Goal: Use online tool/utility: Utilize a website feature to perform a specific function

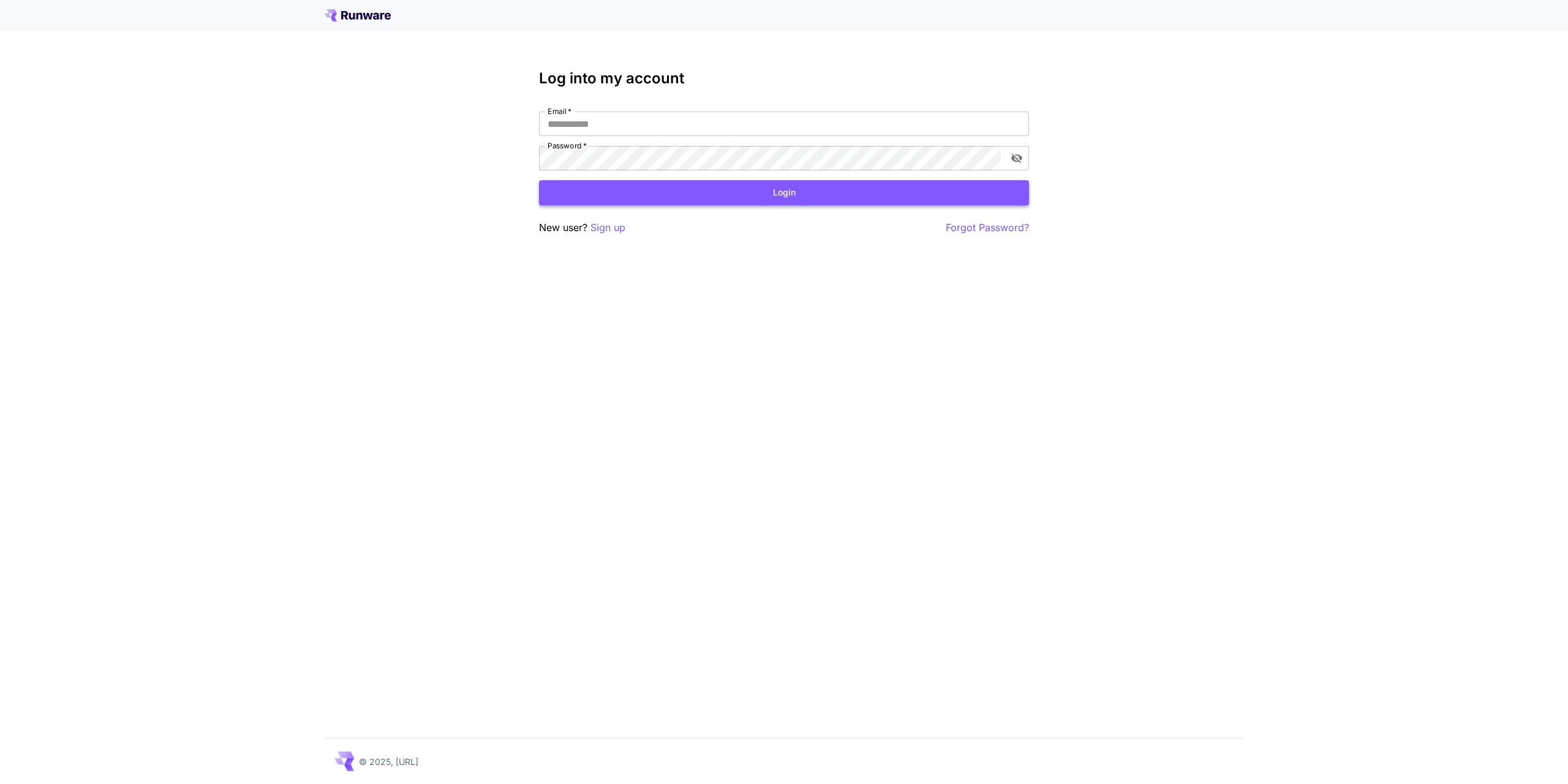
type input "**********"
click at [718, 192] on button "Login" at bounding box center [784, 192] width 490 height 25
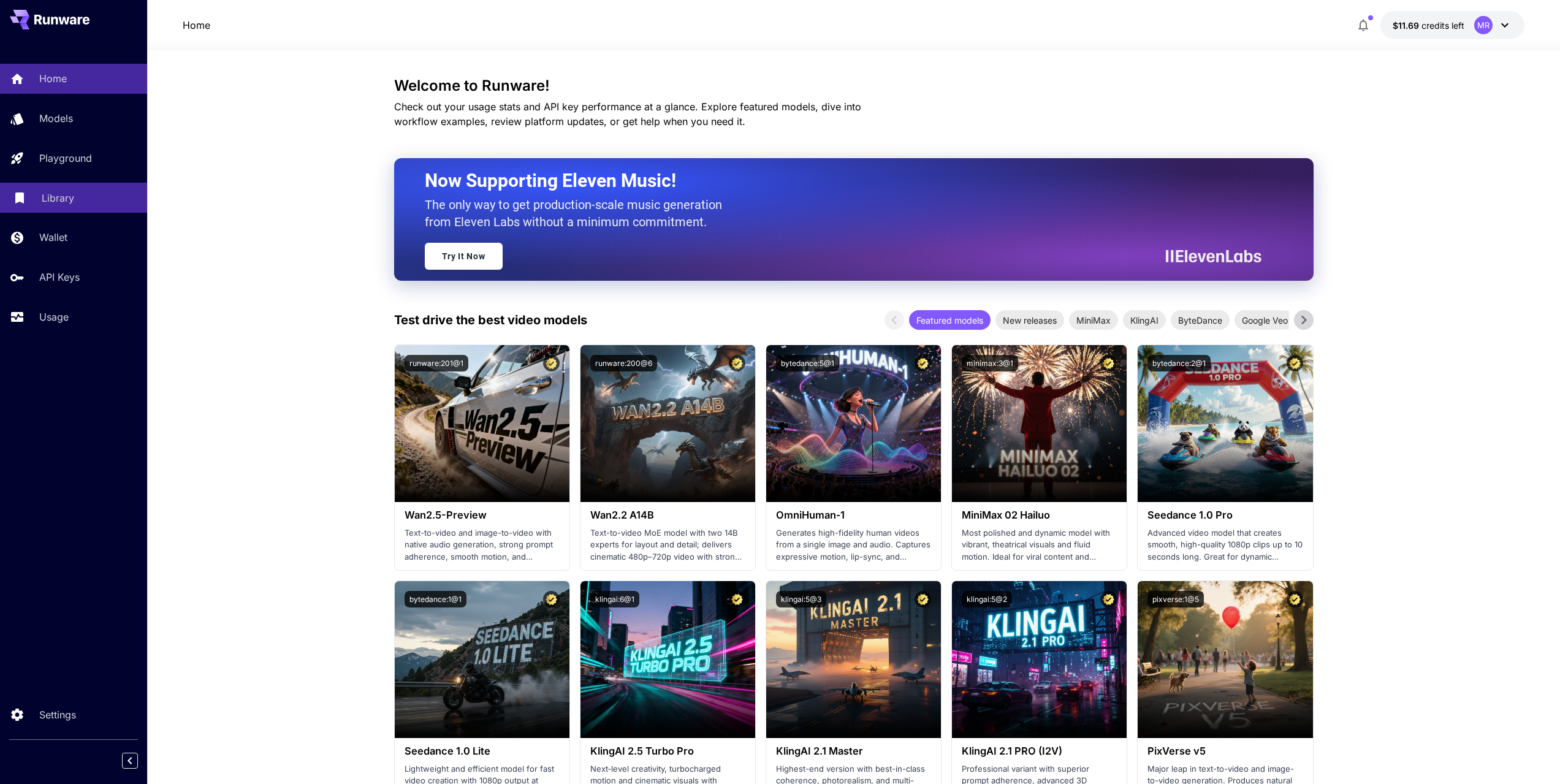
click at [41, 198] on link "Library" at bounding box center [73, 198] width 147 height 30
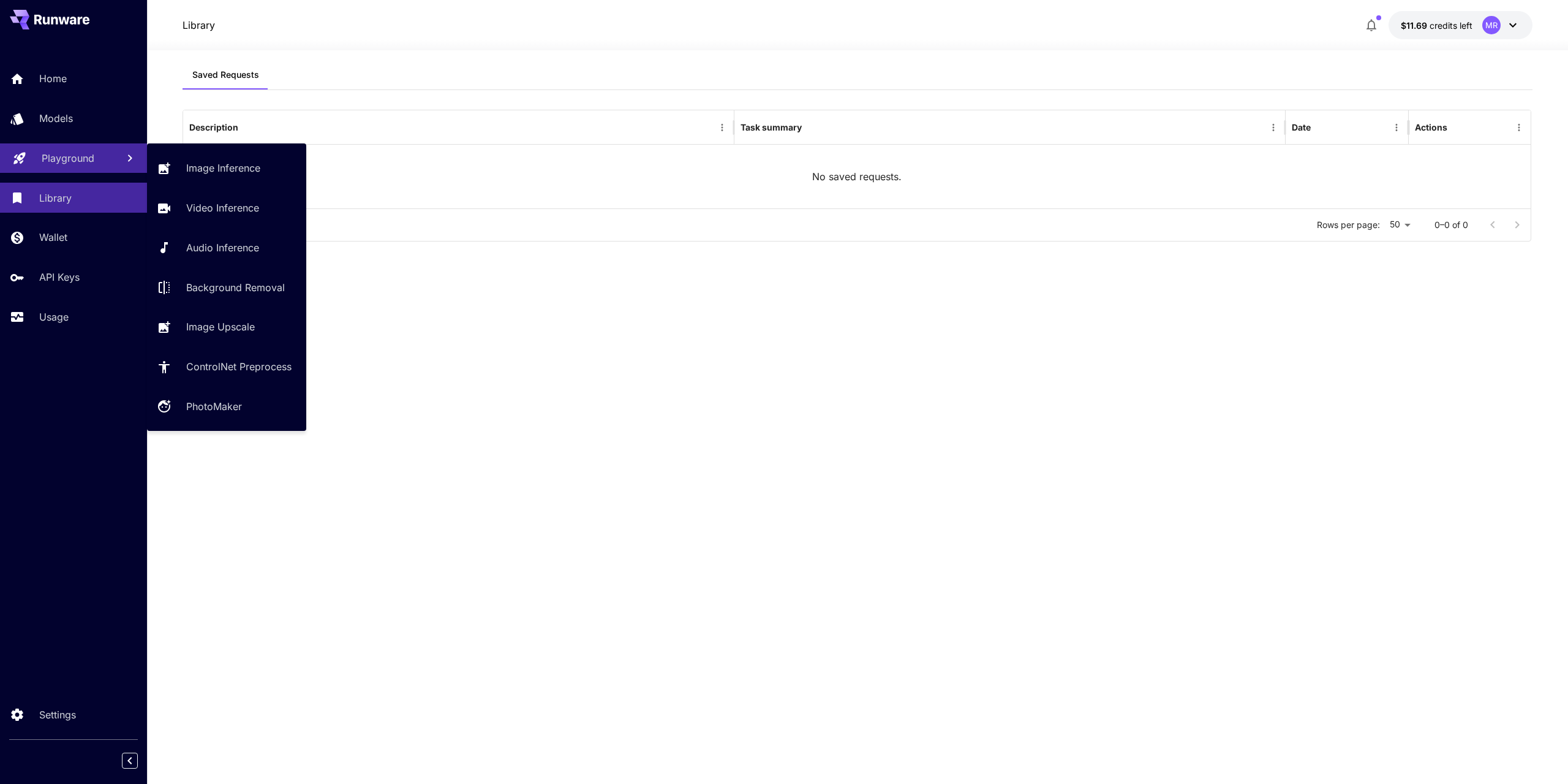
click at [67, 166] on link "Playground" at bounding box center [73, 158] width 147 height 30
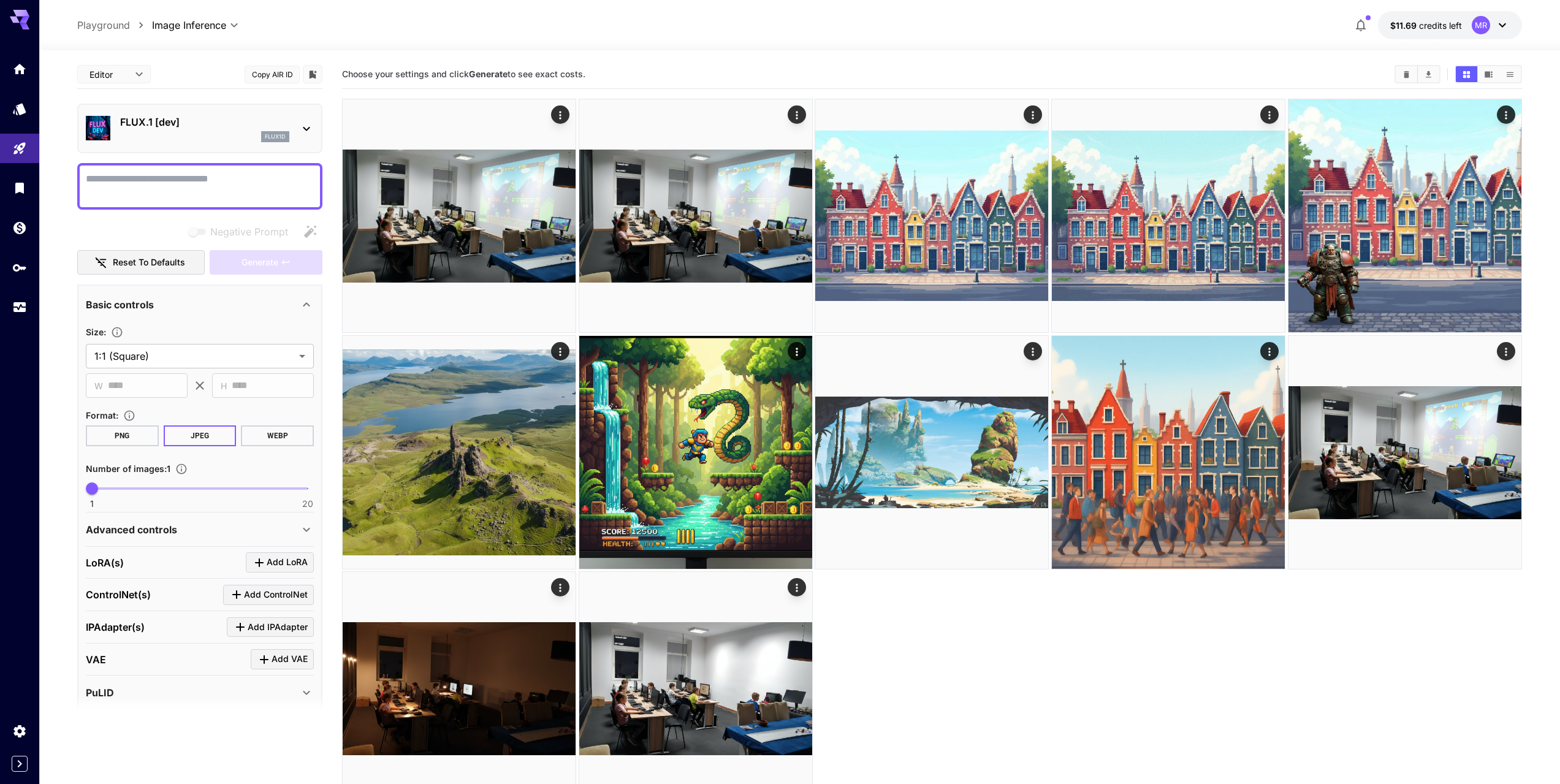
click at [209, 191] on textarea "Negative Prompt" at bounding box center [200, 186] width 228 height 30
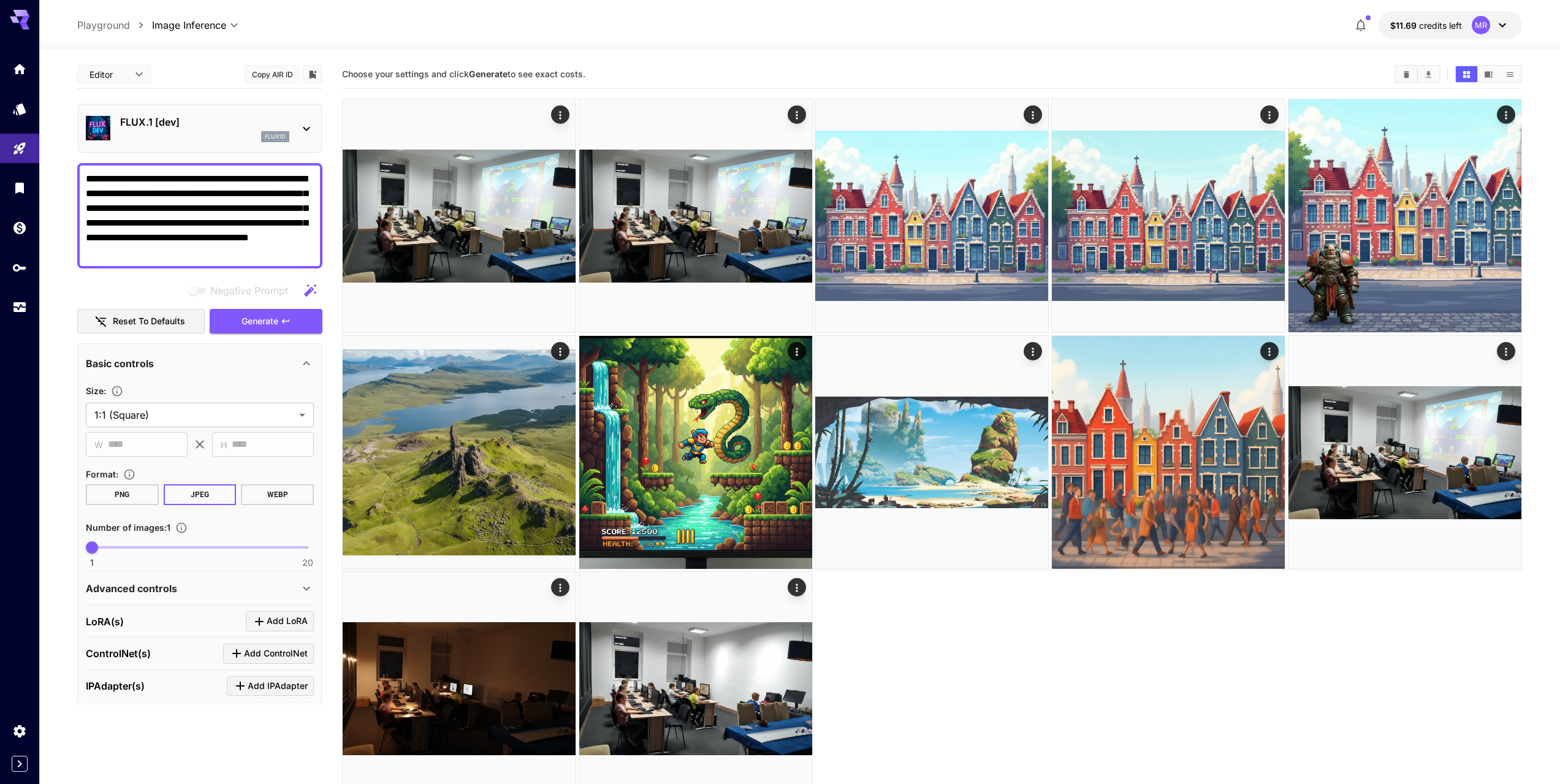
type textarea "**********"
click at [227, 133] on div "flux1d" at bounding box center [205, 136] width 169 height 11
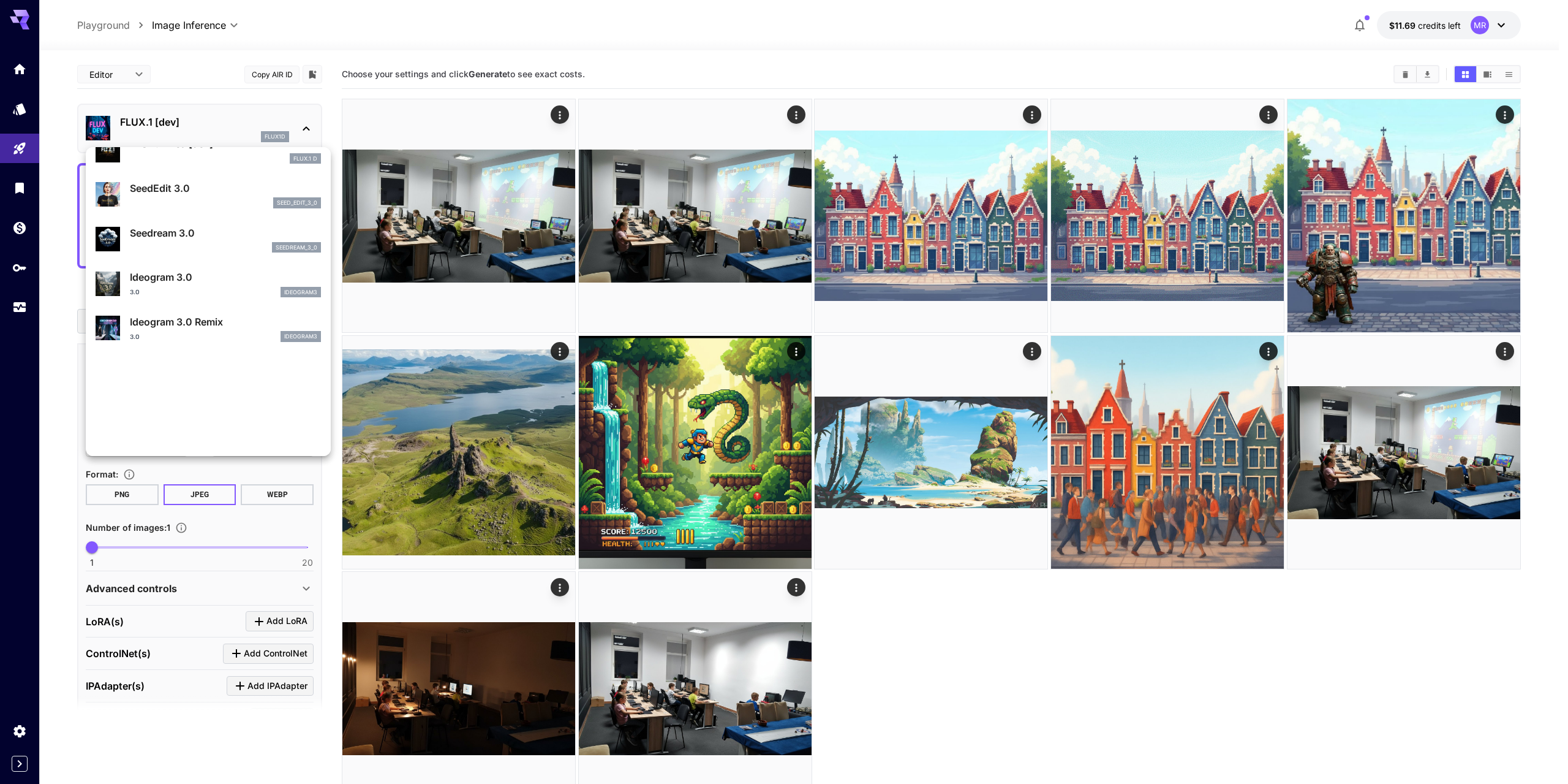
scroll to position [1, 0]
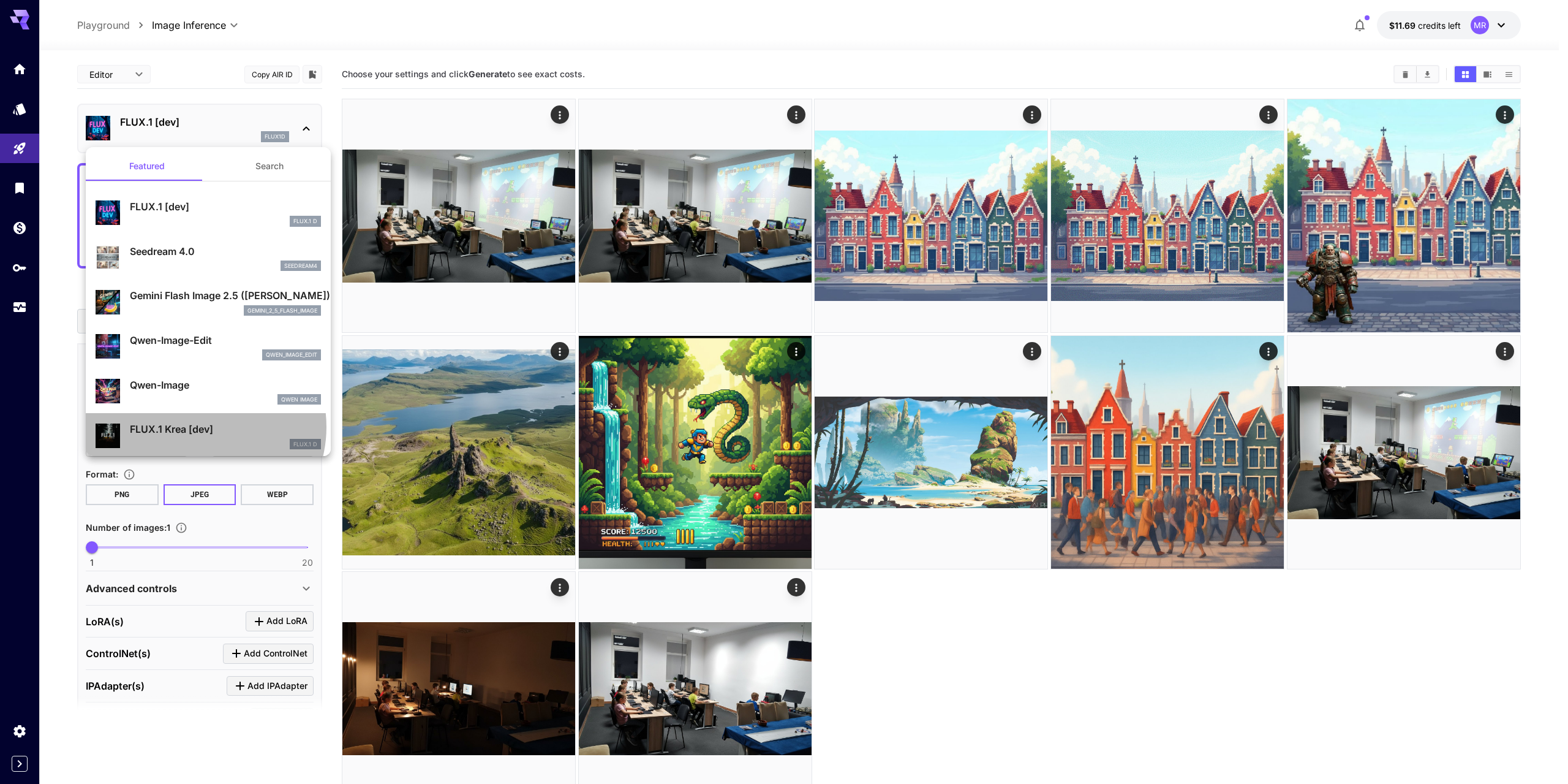
click at [198, 427] on p "FLUX.1 Krea [dev]" at bounding box center [226, 429] width 191 height 15
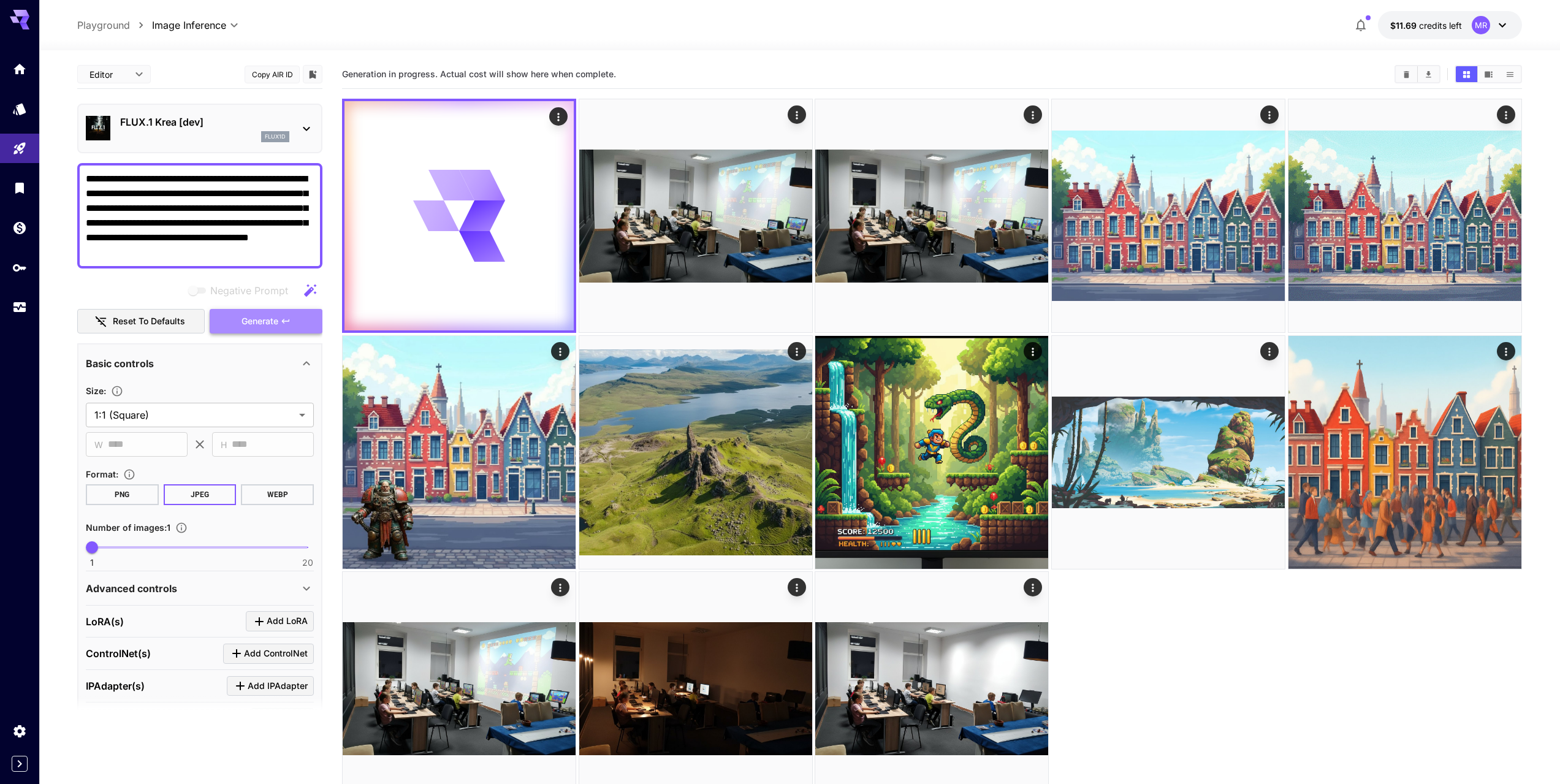
click at [231, 320] on button "Generate" at bounding box center [266, 321] width 113 height 25
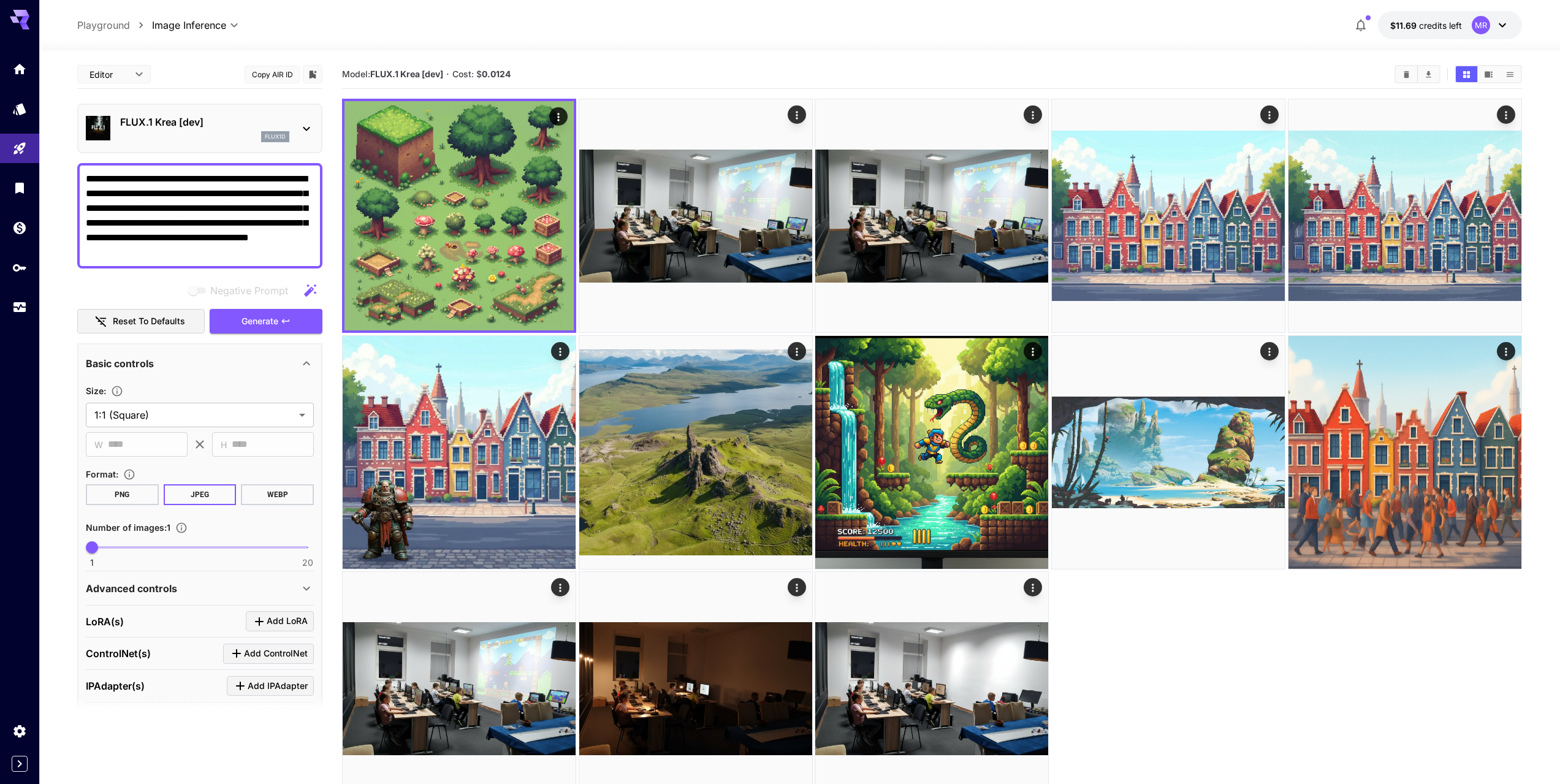
click at [218, 128] on p "FLUX.1 Krea [dev]" at bounding box center [205, 122] width 169 height 15
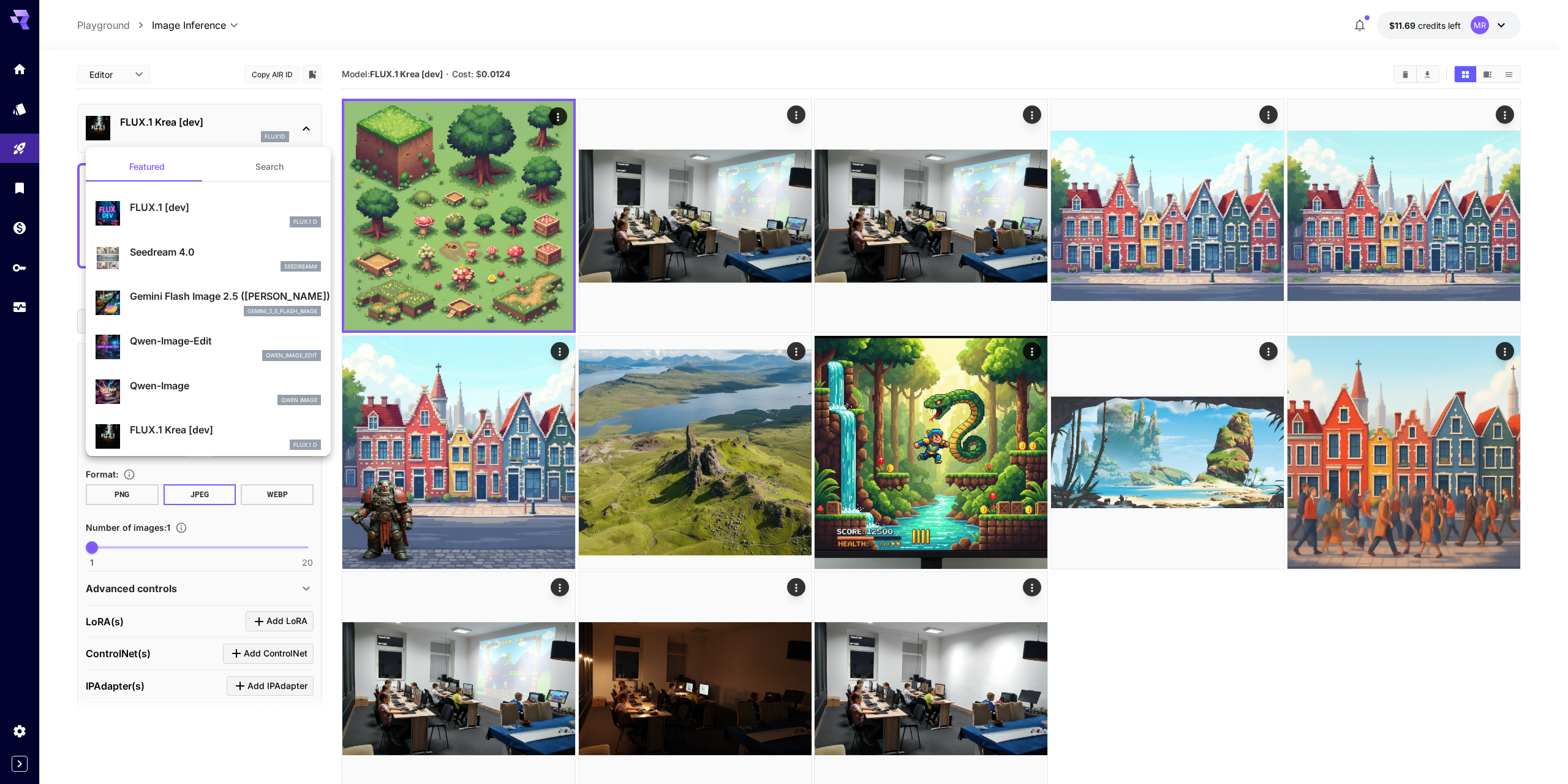
click at [151, 212] on p "FLUX.1 [dev]" at bounding box center [226, 207] width 191 height 15
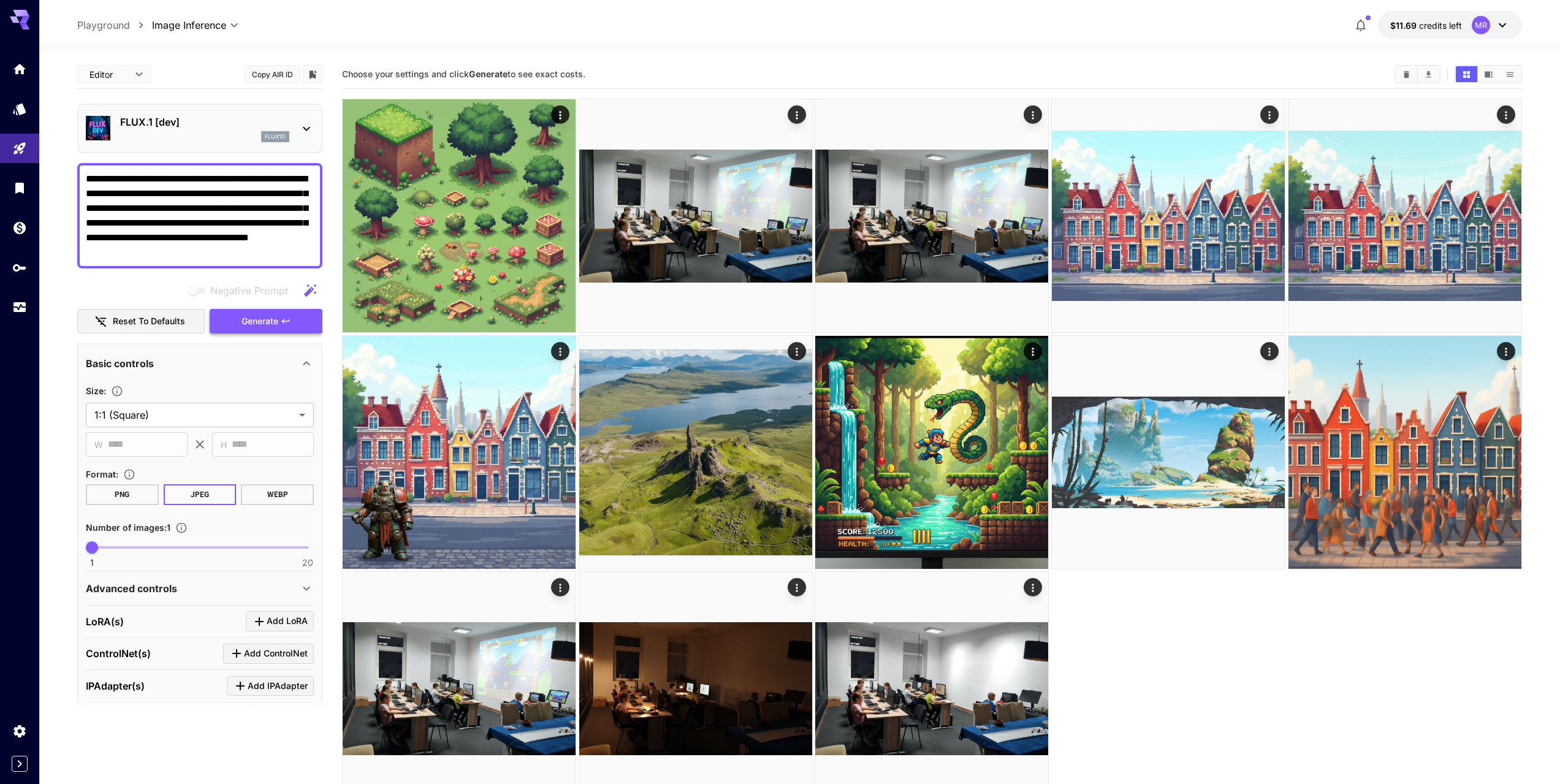
click at [257, 317] on span "Generate" at bounding box center [259, 321] width 37 height 15
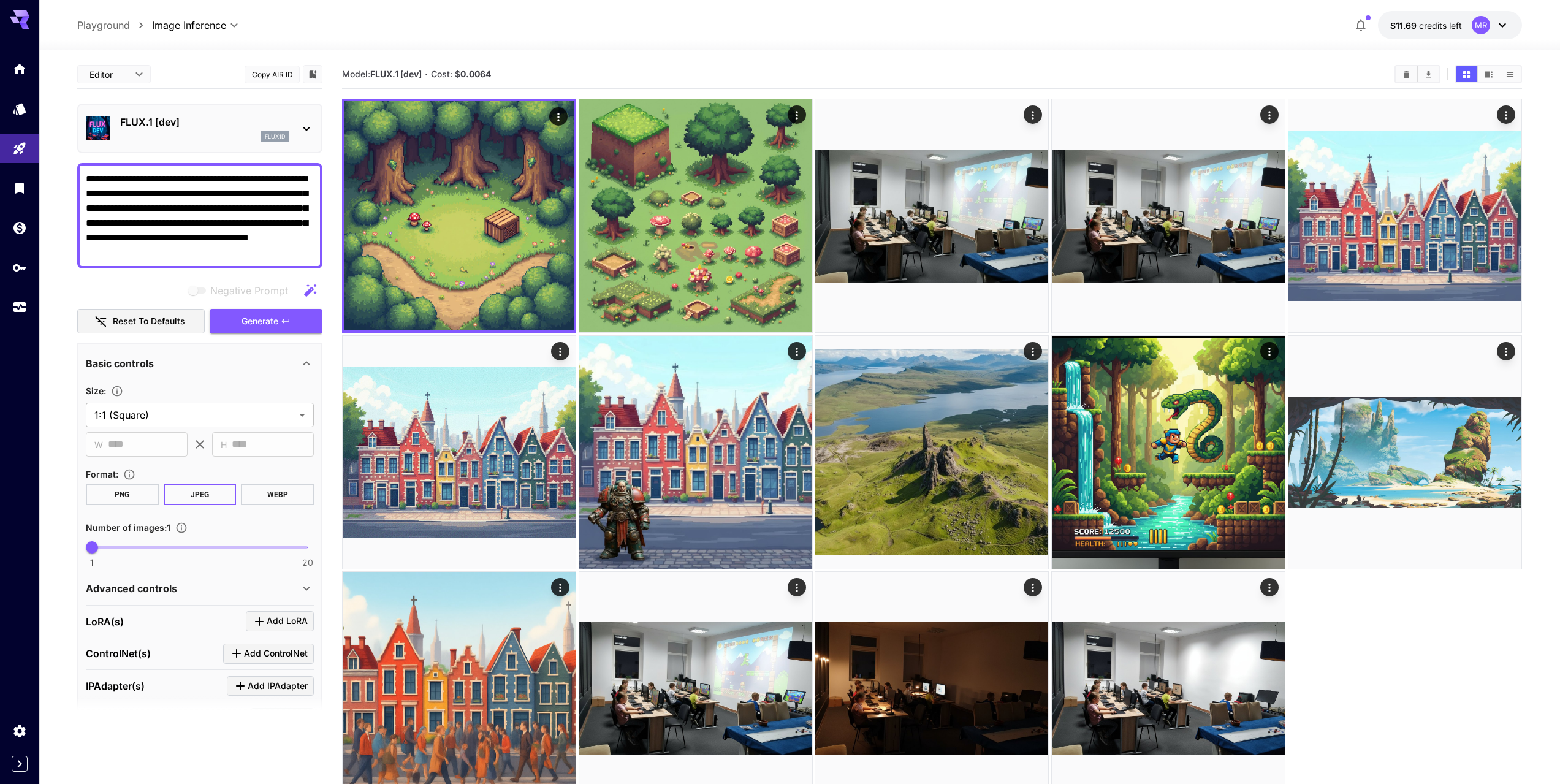
click at [198, 130] on div "FLUX.1 [dev] flux1d" at bounding box center [205, 128] width 169 height 28
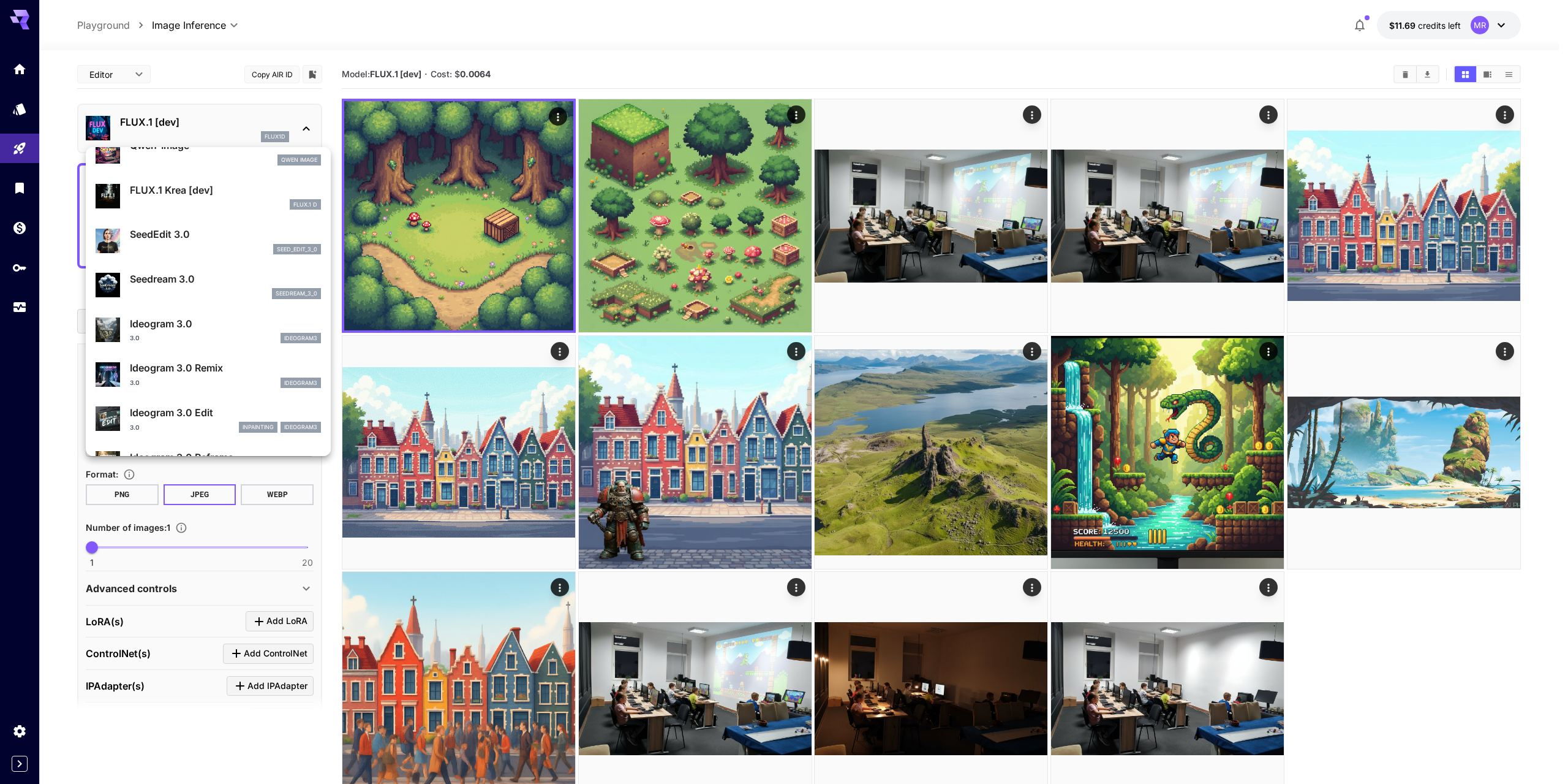
scroll to position [246, 0]
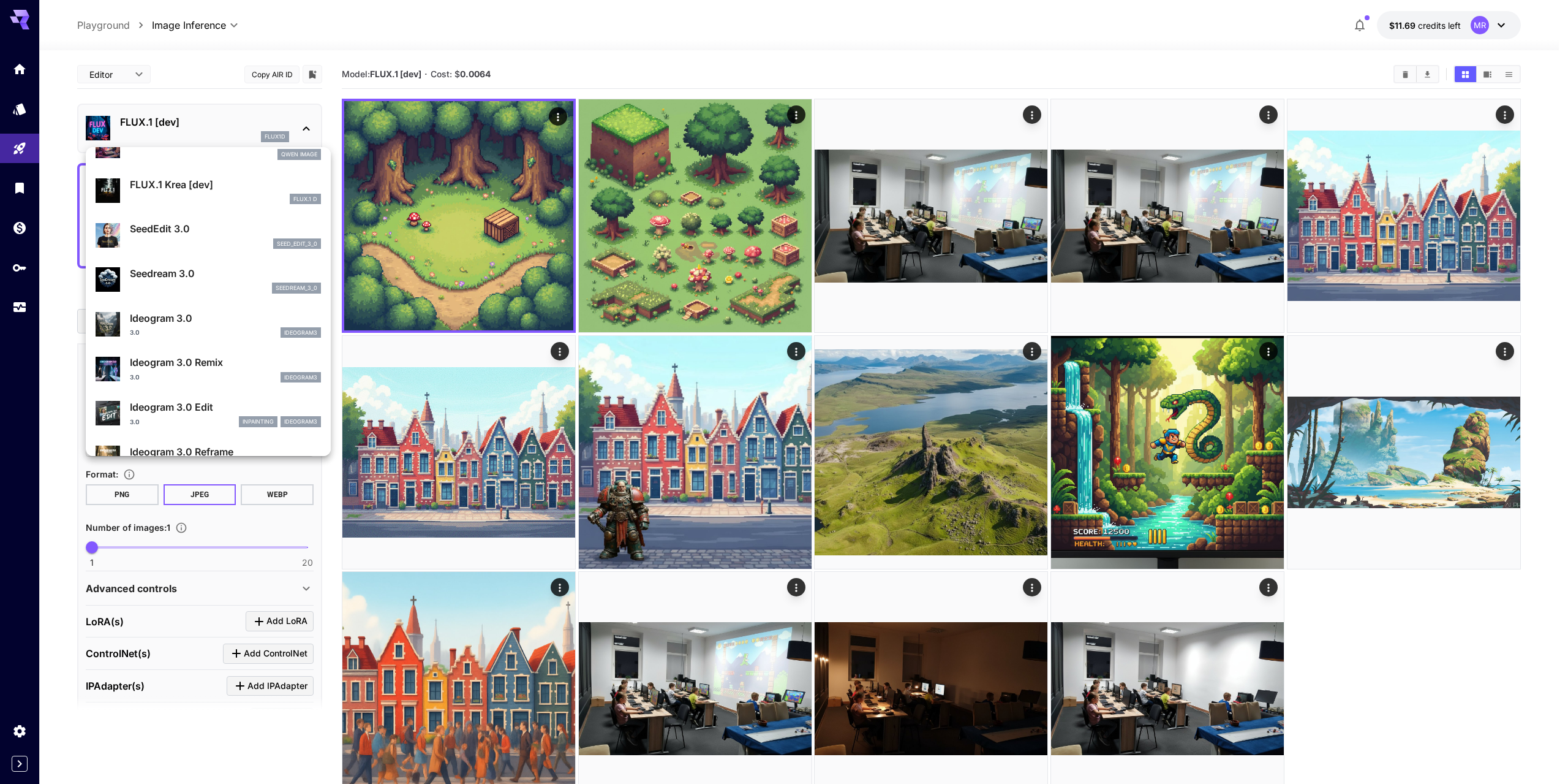
click at [163, 279] on p "Seedream 3.0" at bounding box center [226, 273] width 191 height 15
type input "***"
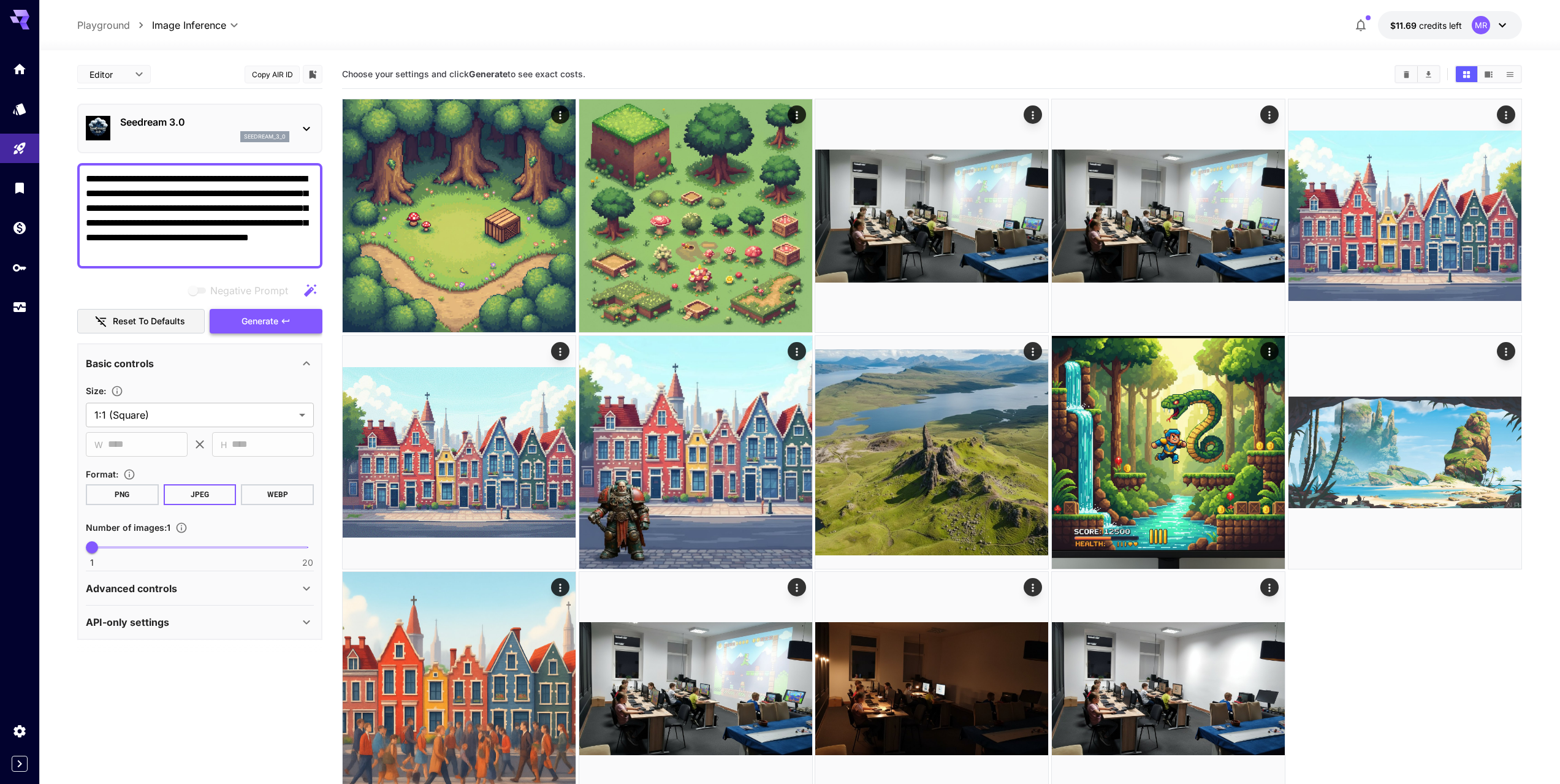
click at [248, 320] on span "Generate" at bounding box center [259, 321] width 37 height 15
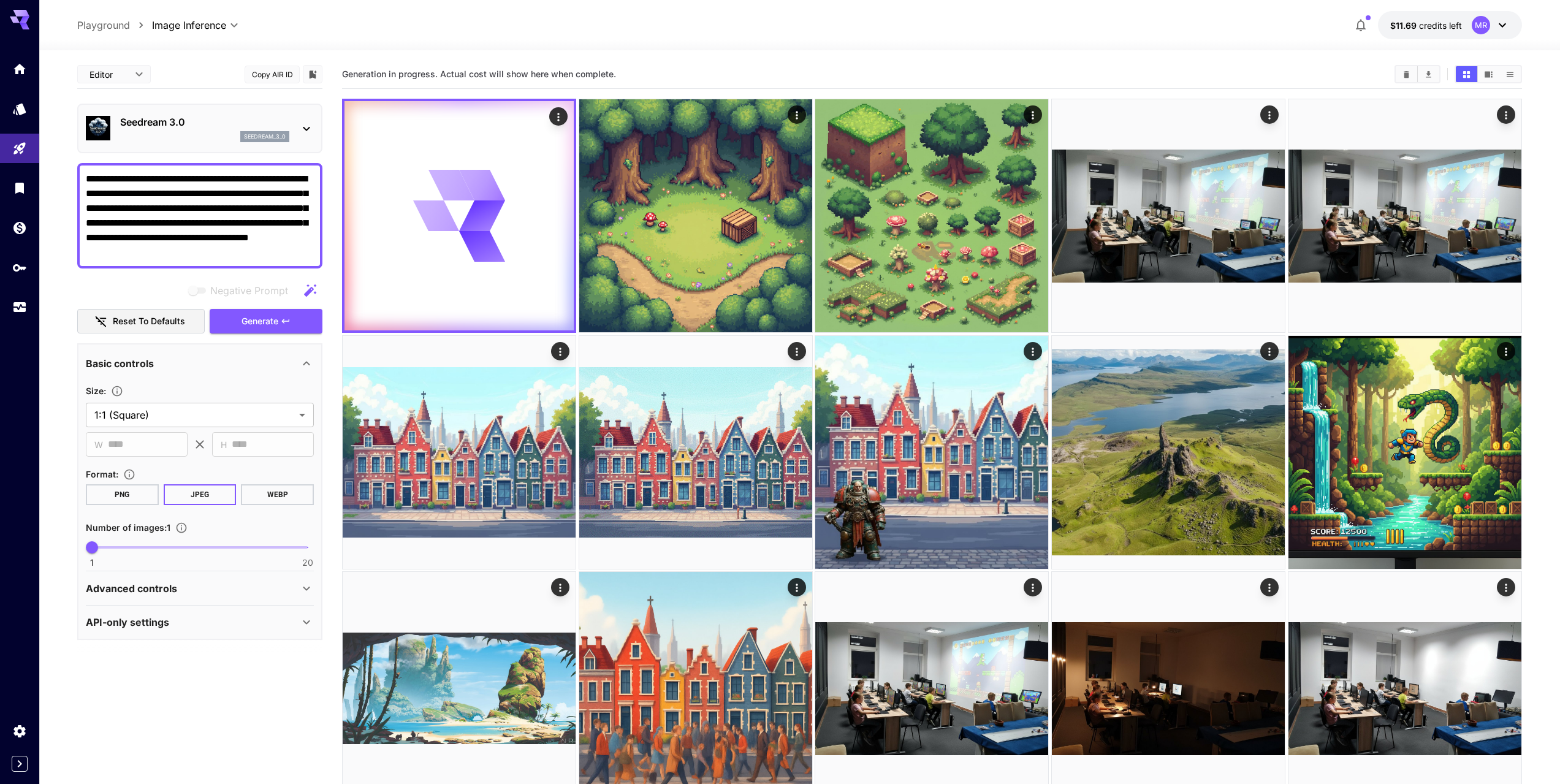
click at [311, 124] on icon at bounding box center [306, 128] width 15 height 15
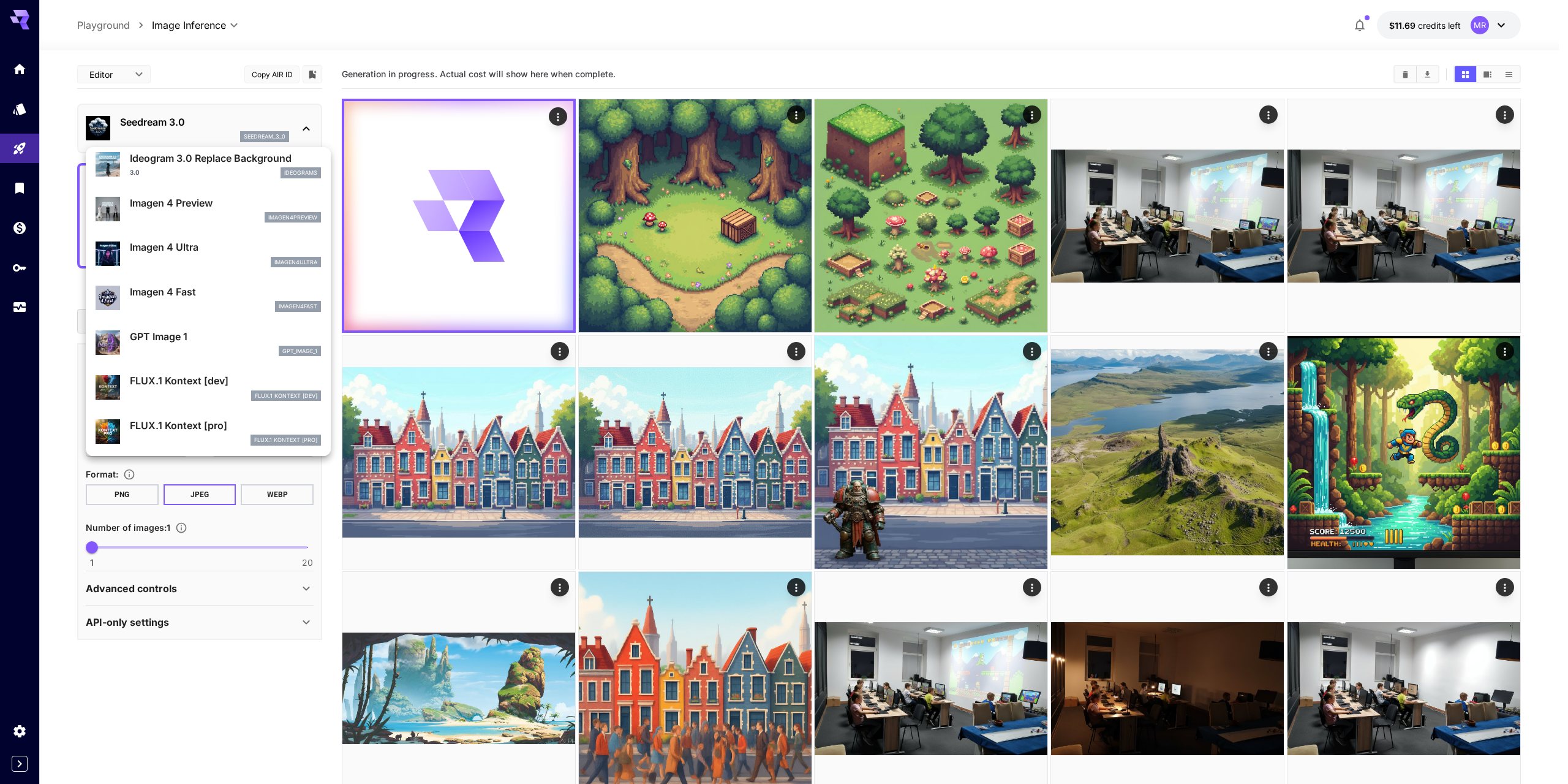
scroll to position [598, 0]
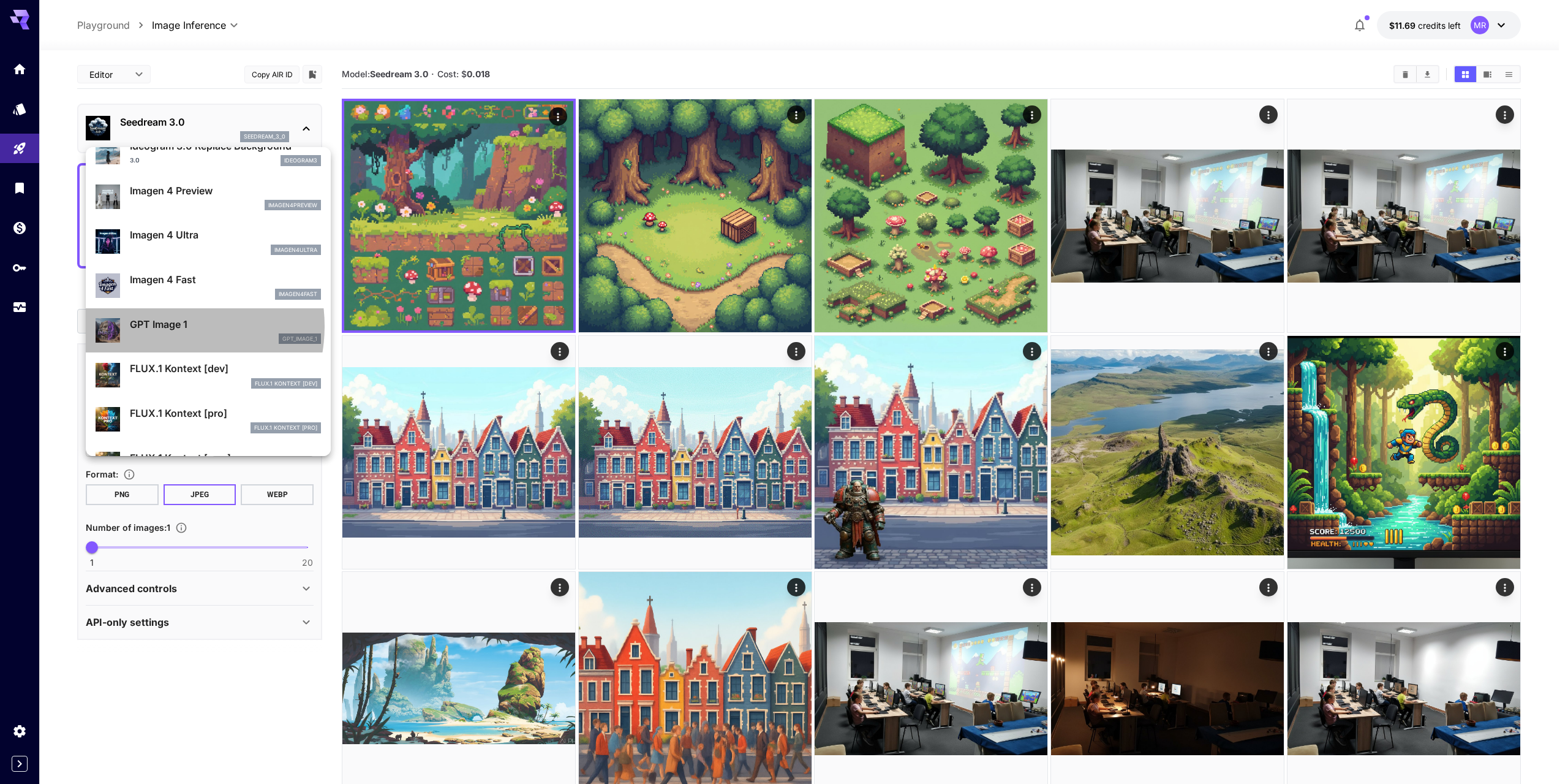
click at [162, 326] on p "GPT Image 1" at bounding box center [226, 324] width 191 height 15
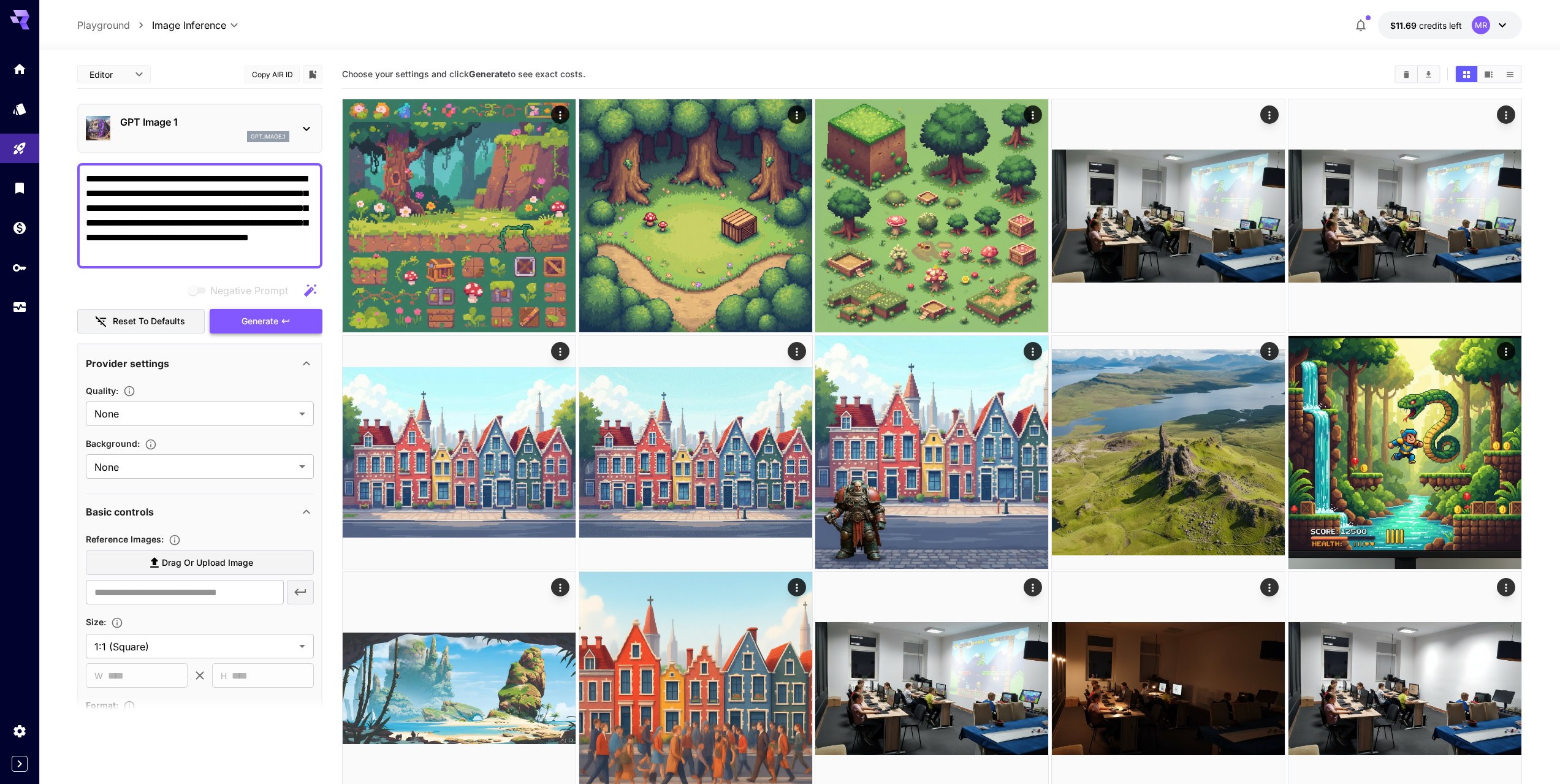
click at [291, 311] on button "Generate" at bounding box center [266, 321] width 113 height 25
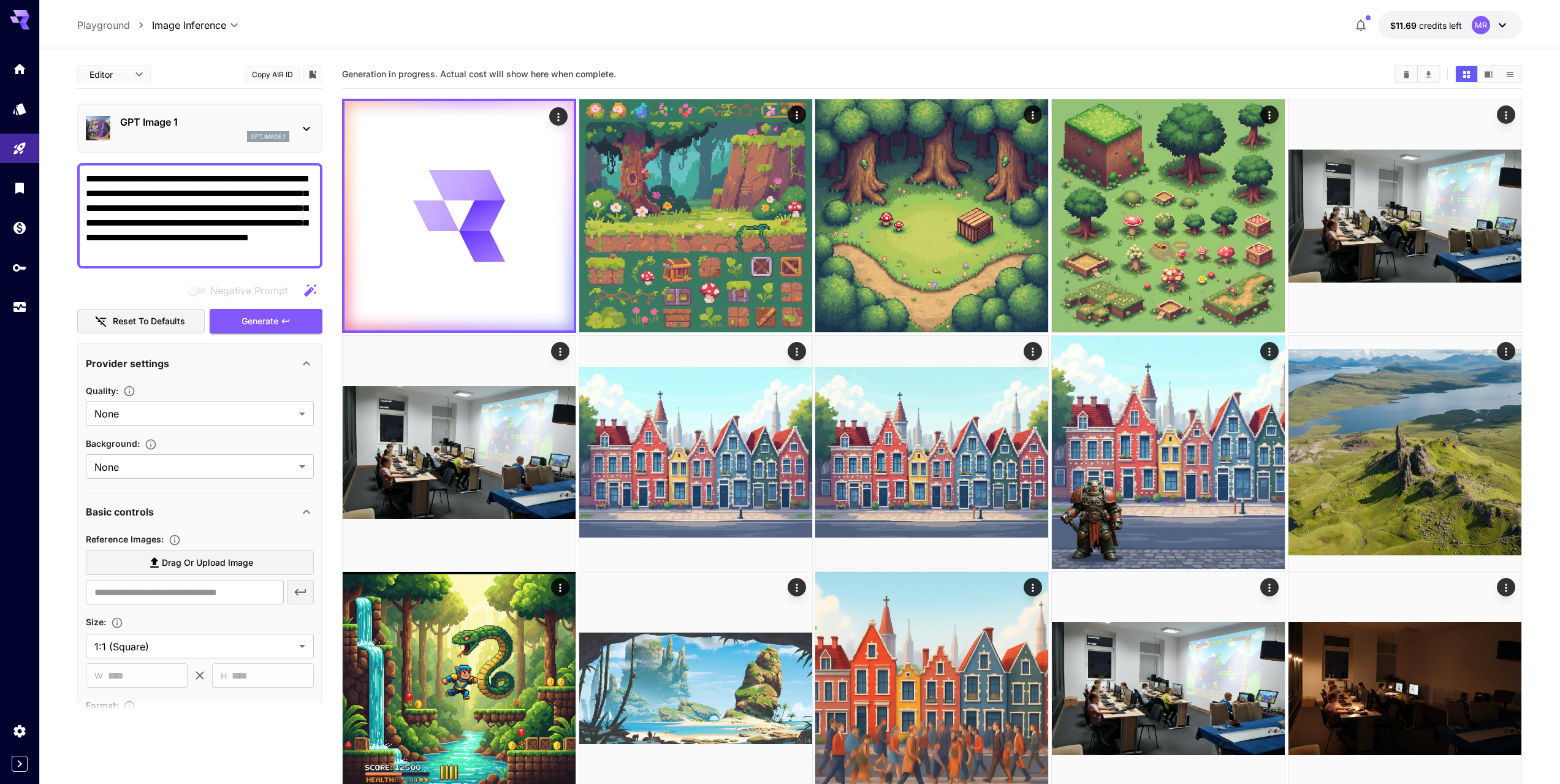
click at [308, 129] on icon at bounding box center [306, 129] width 7 height 4
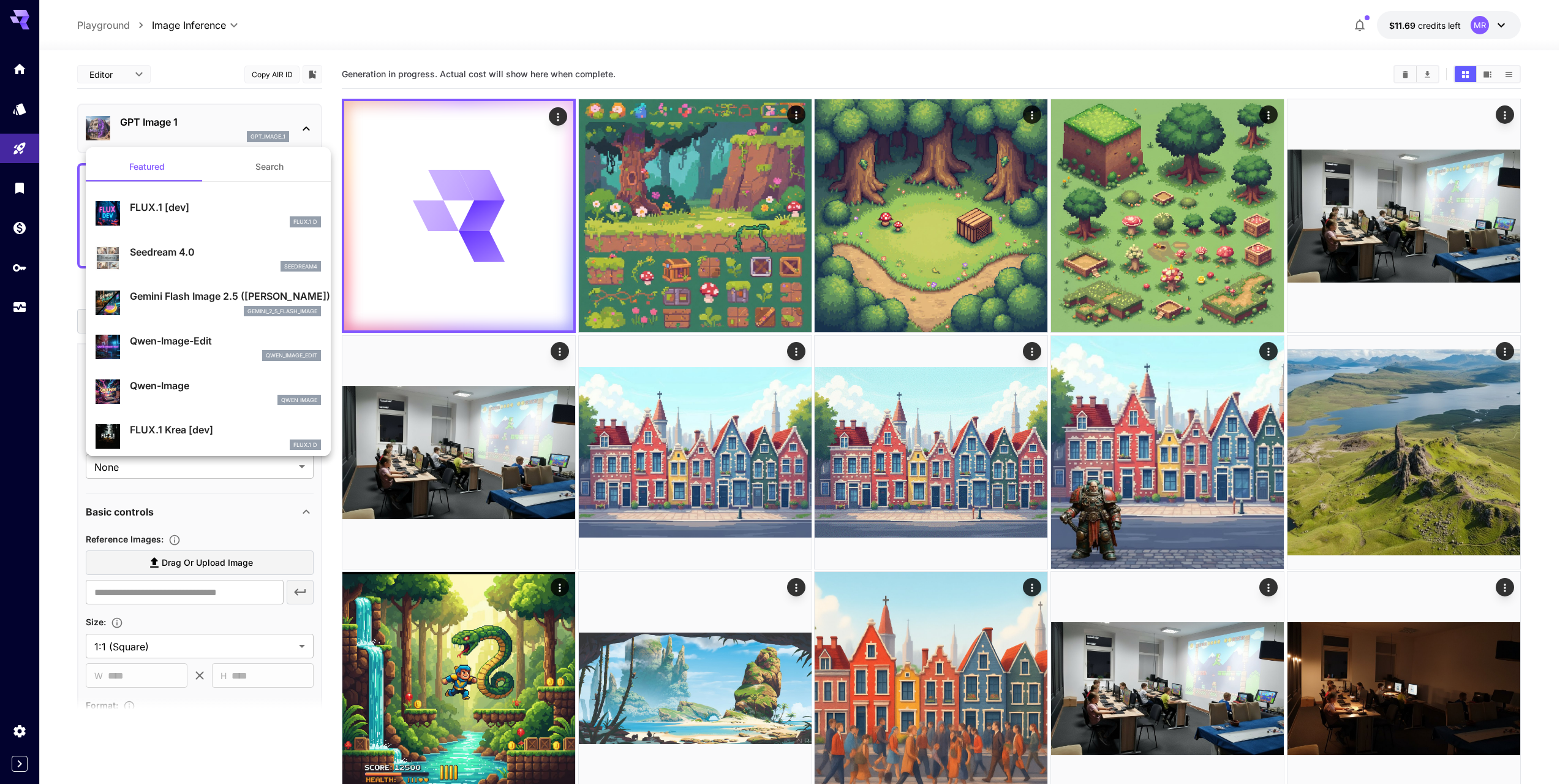
drag, startPoint x: 7, startPoint y: 387, endPoint x: 7, endPoint y: 373, distance: 14.0
click at [7, 386] on div at bounding box center [784, 392] width 1568 height 784
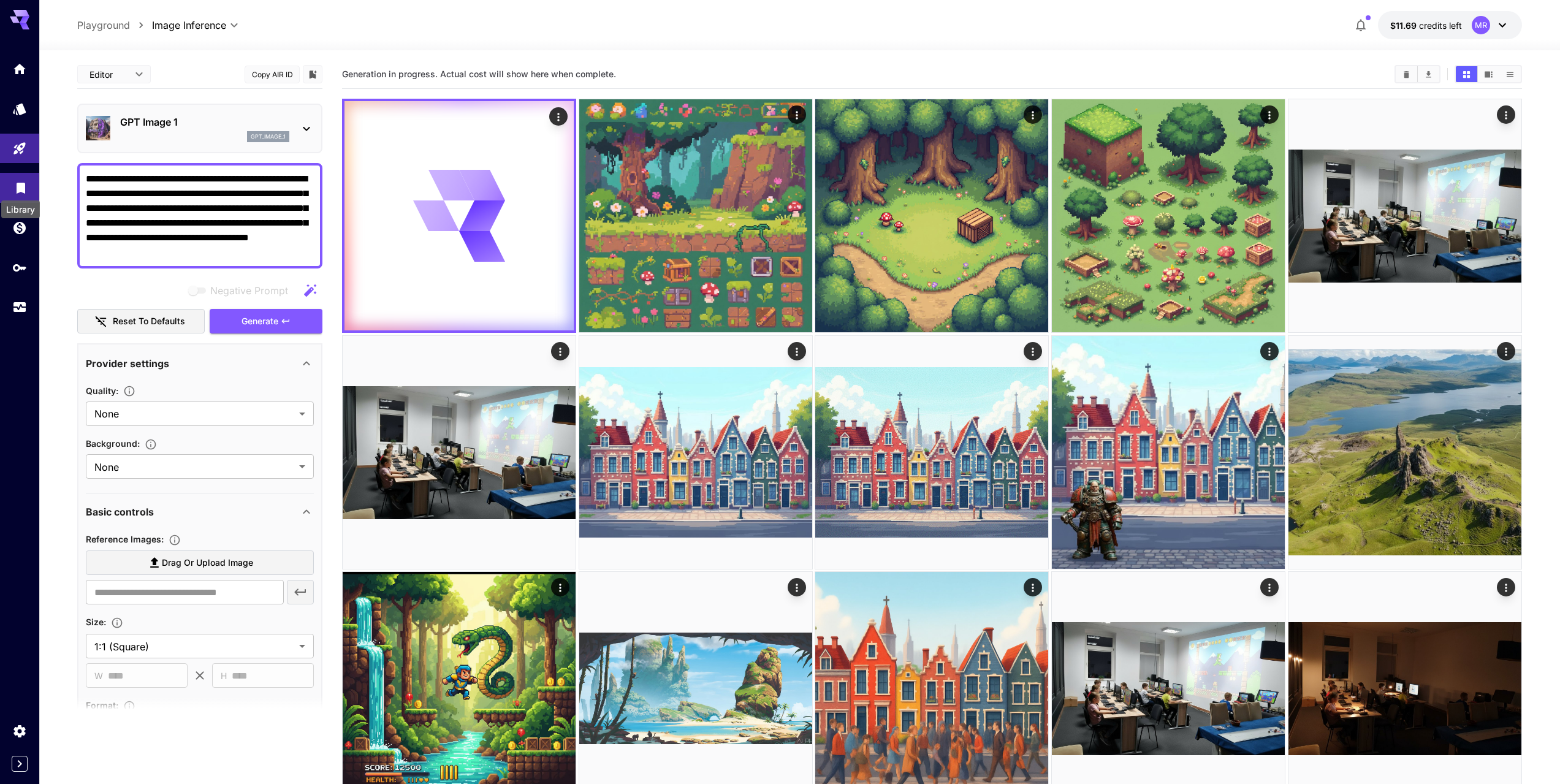
click at [21, 189] on icon "Library" at bounding box center [21, 184] width 15 height 15
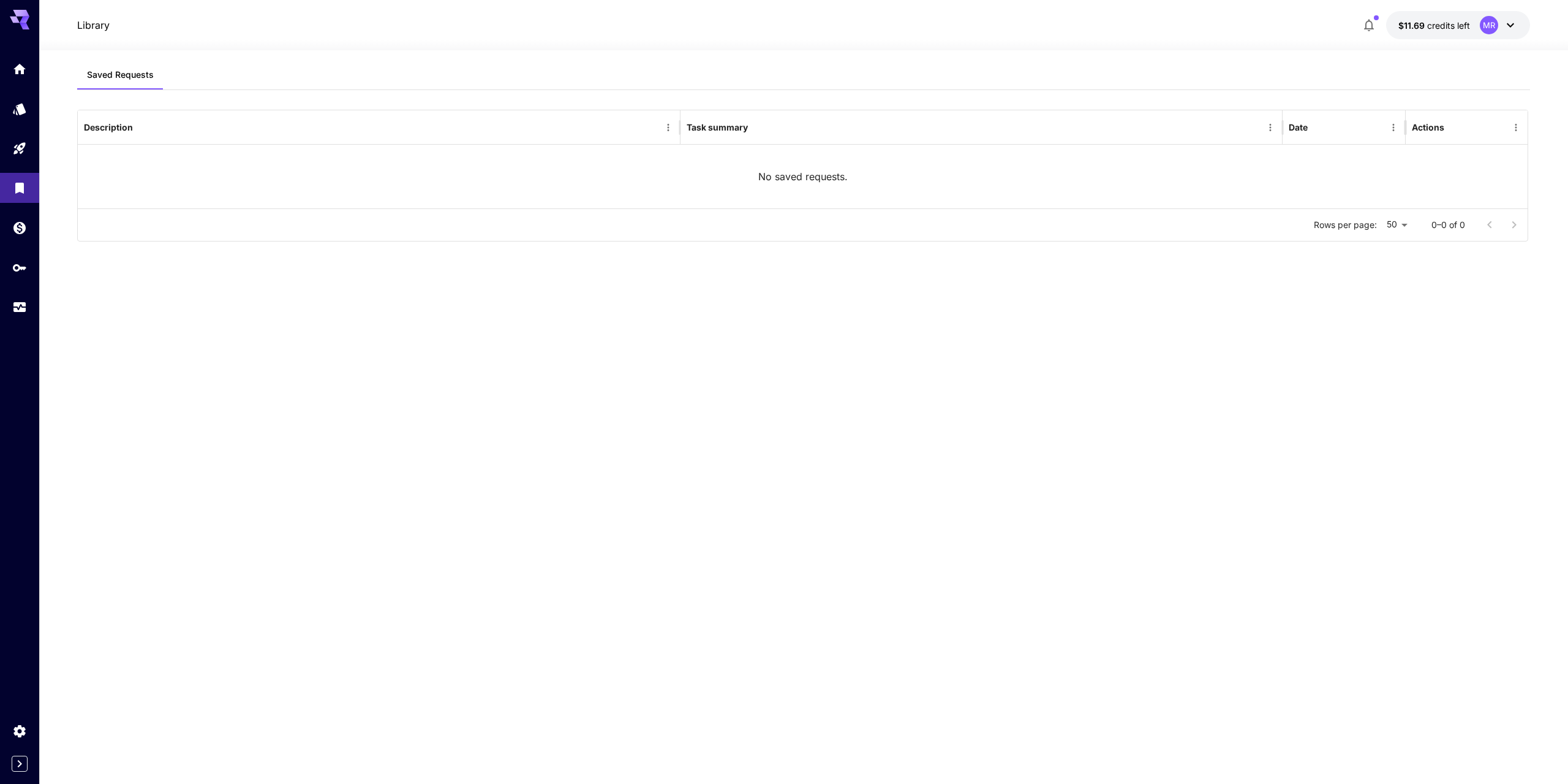
click at [671, 408] on div "Saved Requests Description Task summary Date Actions No saved requests. Rows pe…" at bounding box center [803, 409] width 1453 height 697
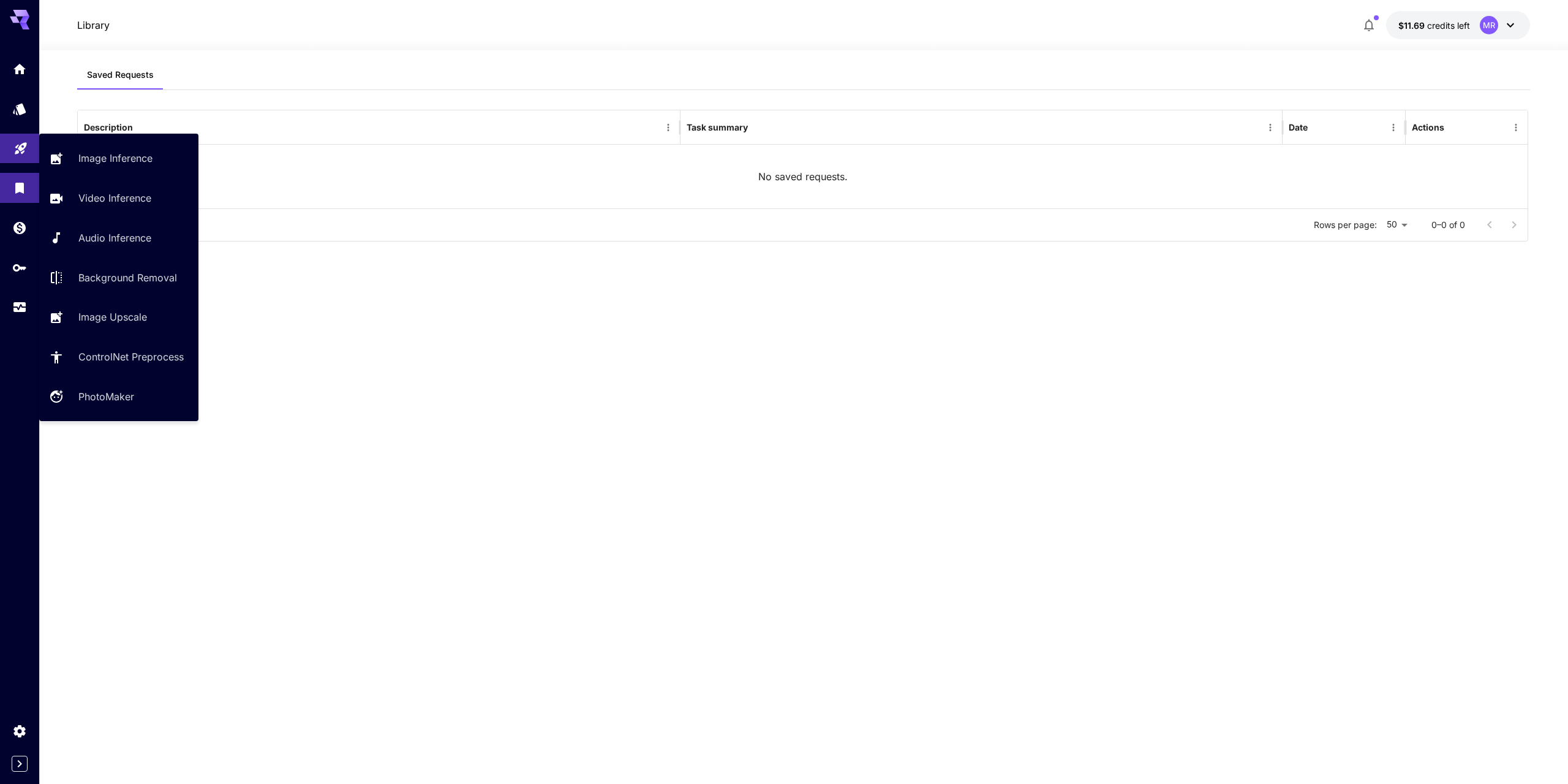
click at [13, 145] on icon "Playground" at bounding box center [21, 144] width 15 height 15
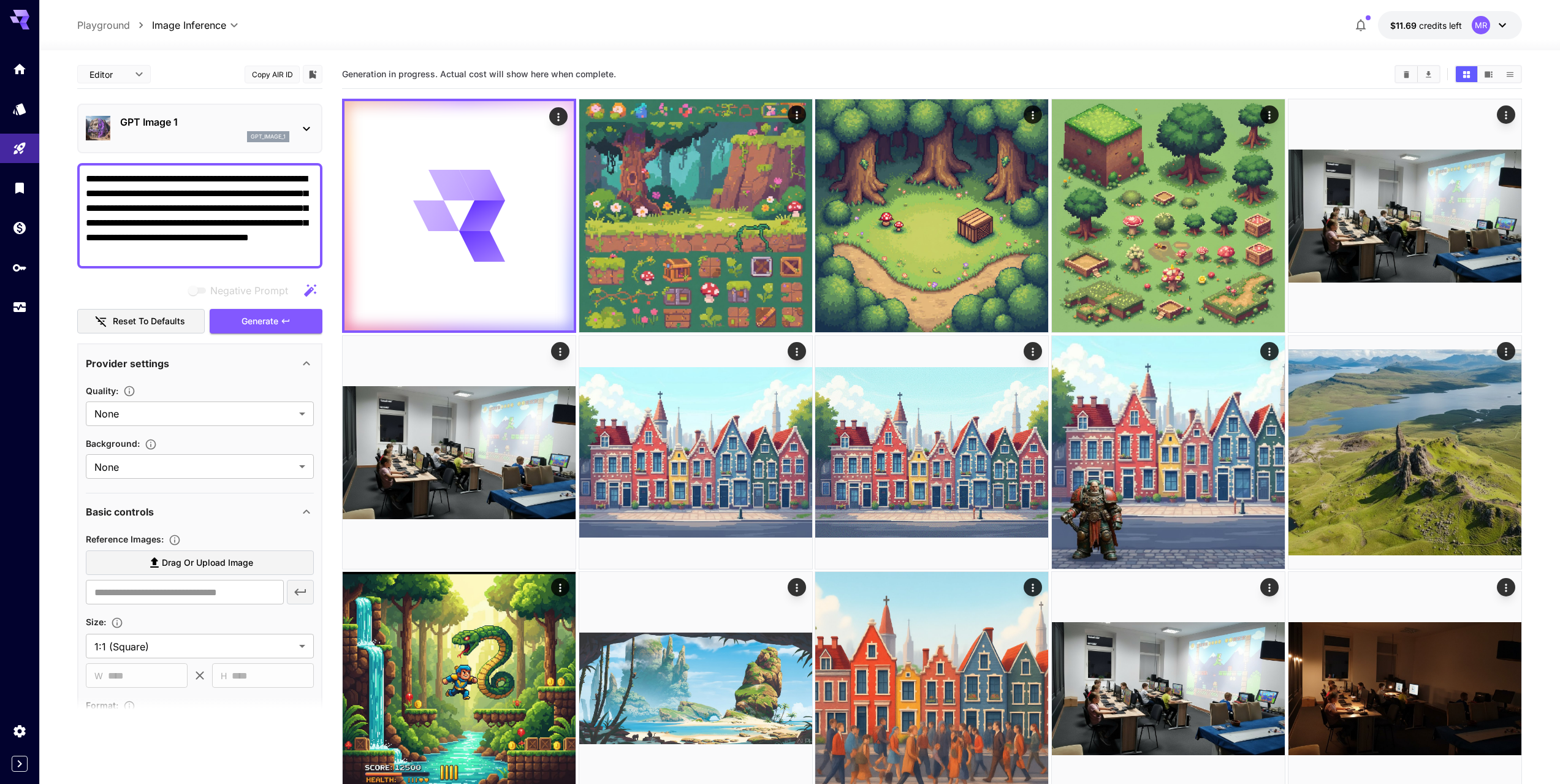
click at [759, 31] on div "**********" at bounding box center [799, 25] width 1444 height 28
